Goal: Information Seeking & Learning: Find specific fact

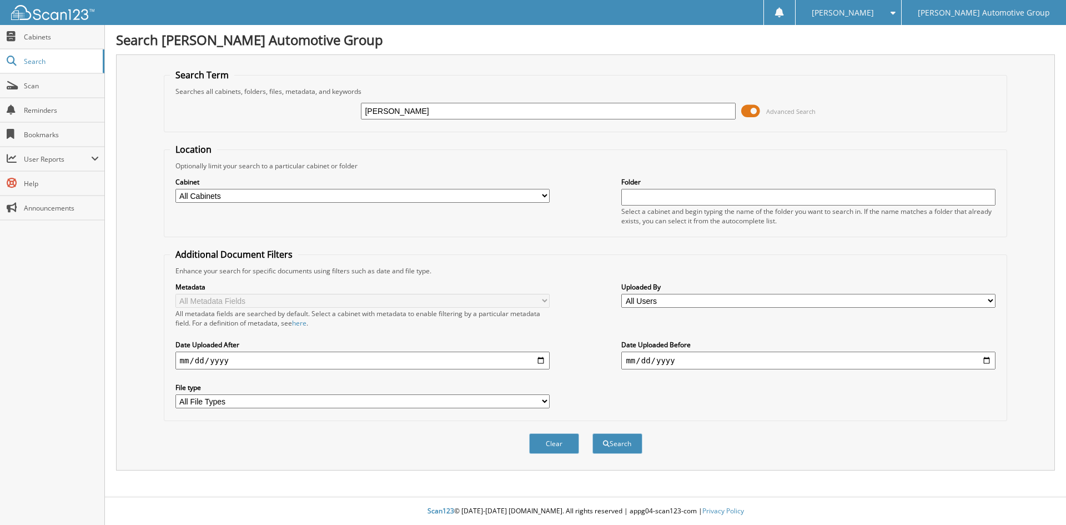
type input "[PERSON_NAME]"
click at [593, 433] on button "Search" at bounding box center [618, 443] width 50 height 21
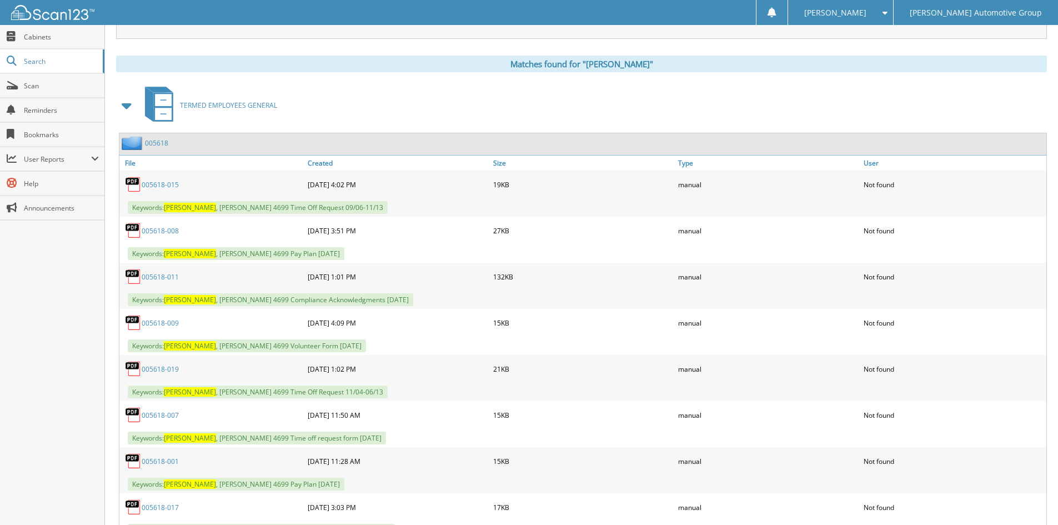
scroll to position [444, 0]
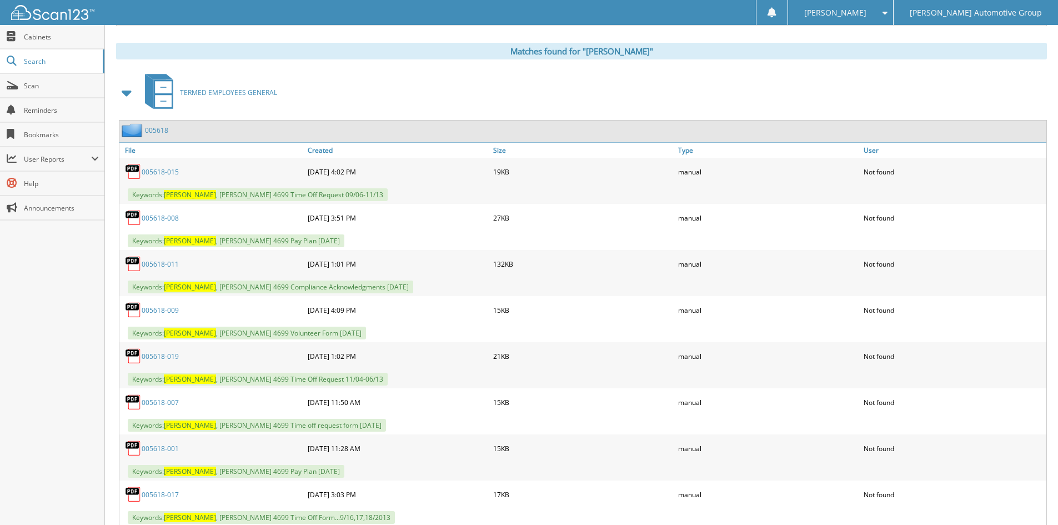
click at [154, 128] on link "005618" at bounding box center [156, 130] width 23 height 9
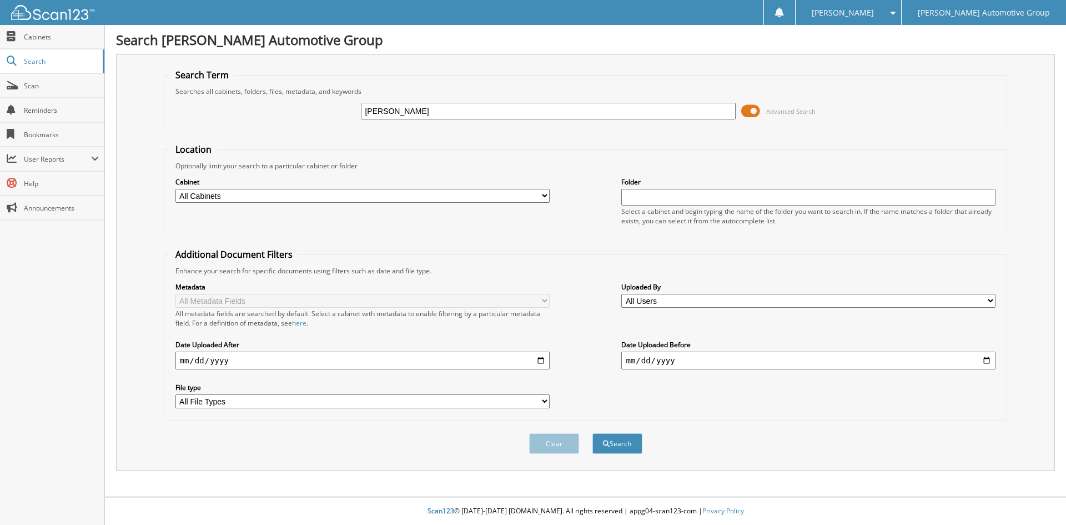
click at [435, 107] on input "[PERSON_NAME]" at bounding box center [548, 111] width 374 height 17
click at [593, 433] on button "Search" at bounding box center [618, 443] width 50 height 21
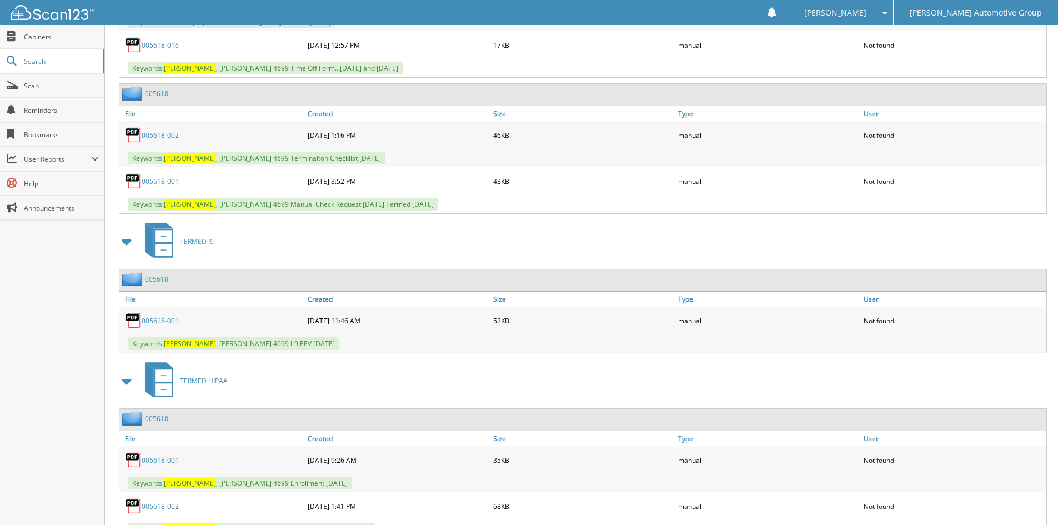
scroll to position [1364, 0]
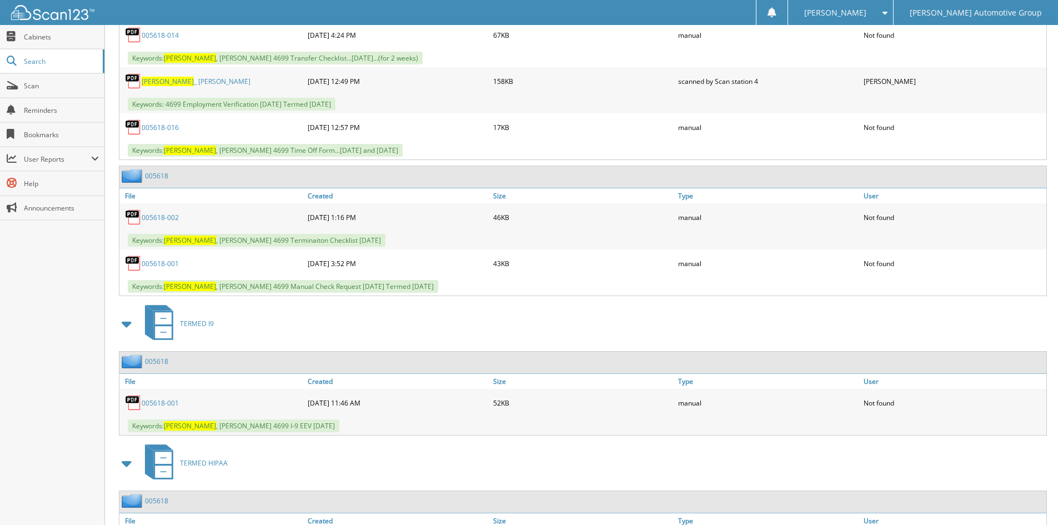
click at [153, 170] on div "005618" at bounding box center [143, 176] width 49 height 14
click at [158, 176] on link "005618" at bounding box center [156, 175] width 23 height 9
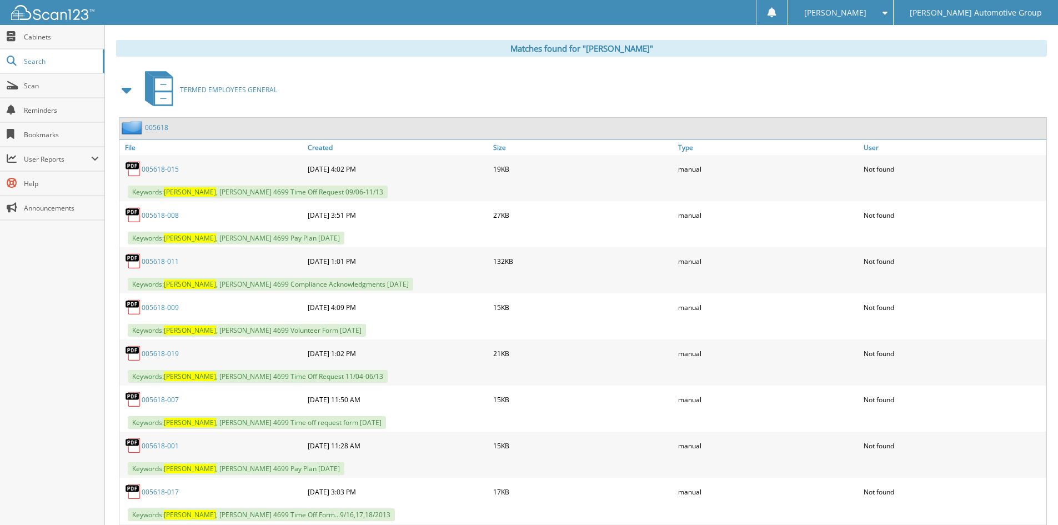
scroll to position [389, 0]
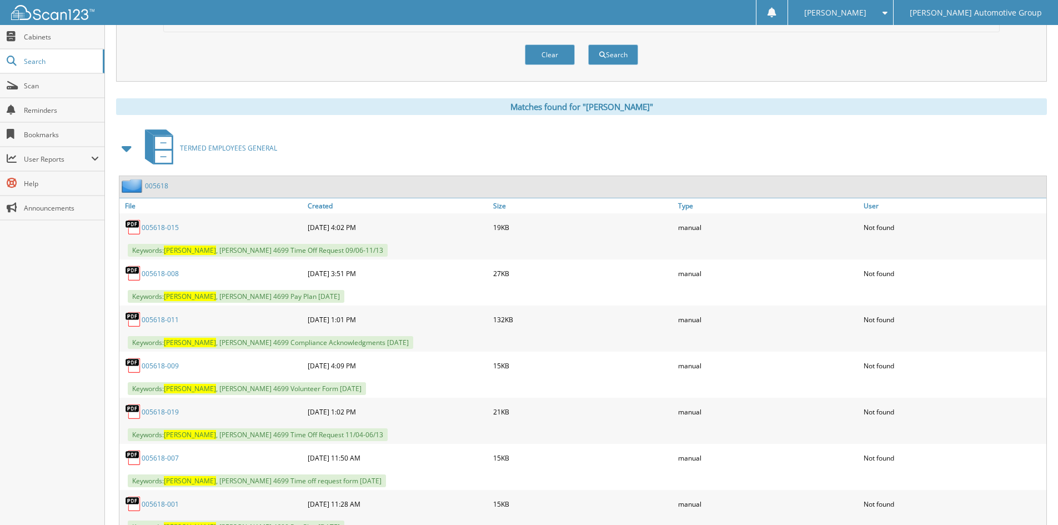
click at [158, 181] on div "005618" at bounding box center [143, 186] width 49 height 14
drag, startPoint x: 158, startPoint y: 181, endPoint x: 159, endPoint y: 196, distance: 15.1
click at [159, 183] on div "005618" at bounding box center [143, 186] width 49 height 14
click at [163, 183] on link "005618" at bounding box center [156, 185] width 23 height 9
